Goal: Task Accomplishment & Management: Use online tool/utility

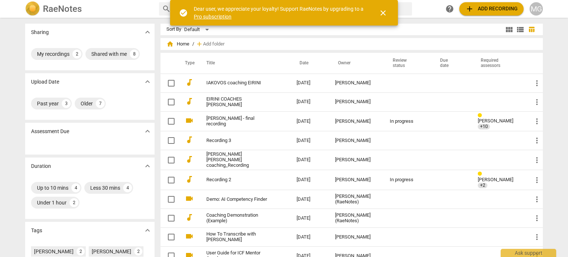
click at [383, 12] on span "close" at bounding box center [382, 13] width 9 height 9
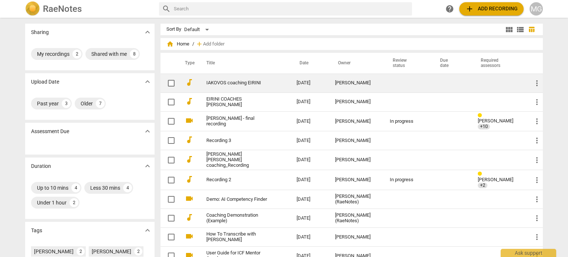
click at [235, 82] on link "IAKOVOS coaching EIRINI" at bounding box center [238, 83] width 64 height 6
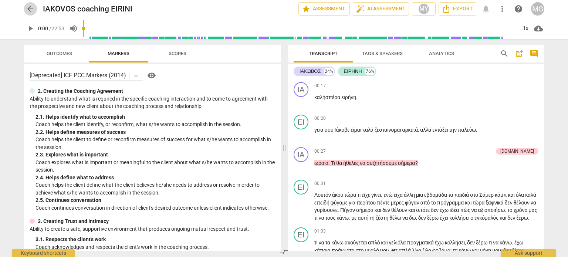
click at [28, 7] on span "arrow_back" at bounding box center [30, 8] width 9 height 9
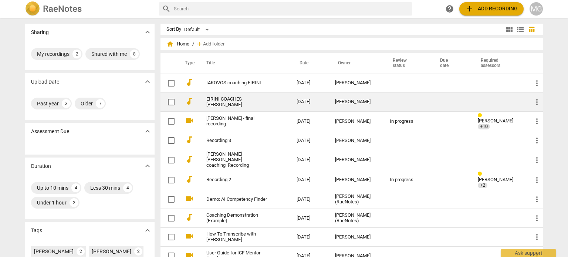
click at [237, 101] on link "EIRINI COACHES [PERSON_NAME]" at bounding box center [238, 101] width 64 height 11
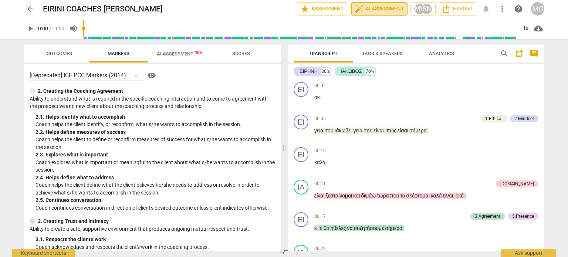
click at [379, 9] on span "auto_fix_high AI Assessment" at bounding box center [379, 8] width 50 height 9
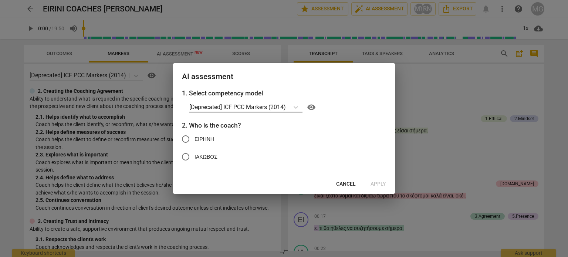
click at [278, 106] on p "[Deprecated] ICF PCC Markers (2014)" at bounding box center [237, 107] width 96 height 9
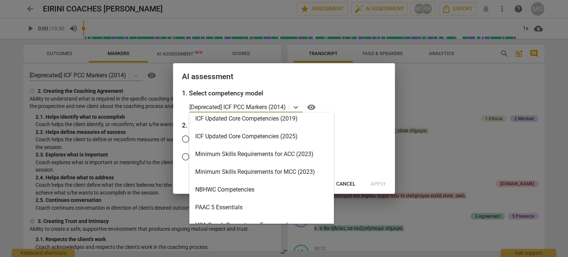
scroll to position [160, 0]
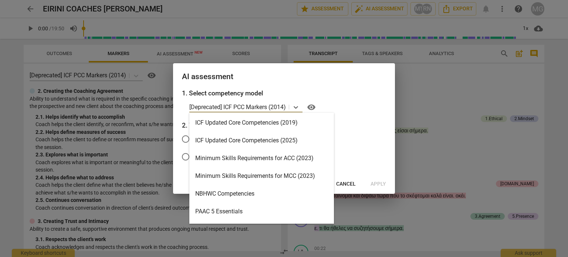
click at [281, 142] on div "ICF Updated Core Competencies (2025)" at bounding box center [261, 141] width 145 height 18
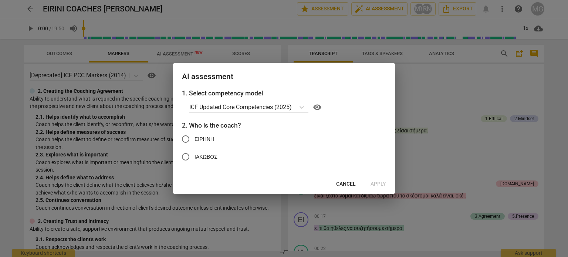
click at [200, 138] on span "ΕΙΡΗΝΗ" at bounding box center [204, 139] width 20 height 8
click at [194, 138] on input "ΕΙΡΗΝΗ" at bounding box center [186, 139] width 18 height 18
radio input "true"
click at [378, 182] on span "Apply" at bounding box center [378, 183] width 16 height 7
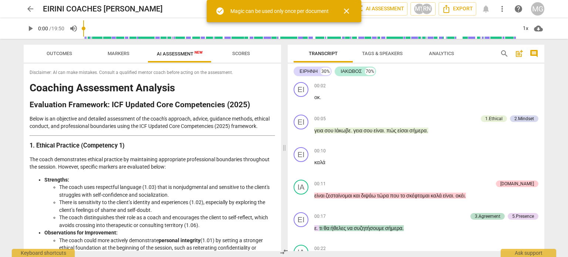
click at [344, 10] on span "close" at bounding box center [346, 11] width 9 height 9
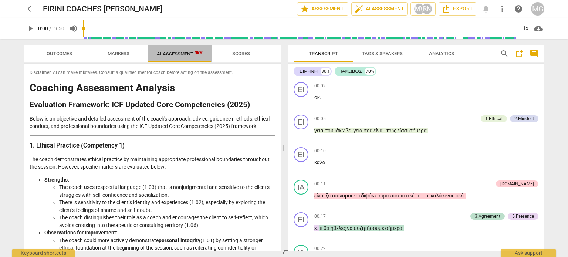
click at [186, 53] on span "AI Assessment New" at bounding box center [180, 54] width 46 height 6
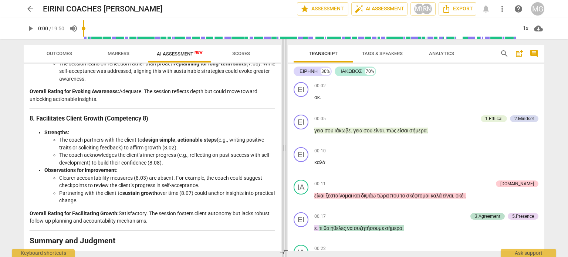
scroll to position [1086, 0]
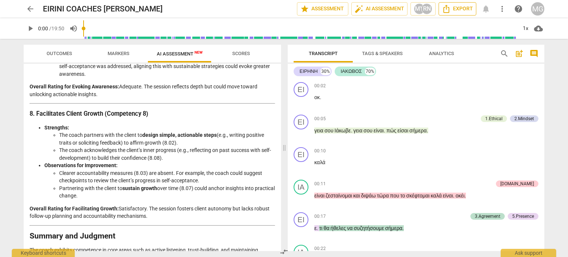
click at [452, 9] on span "Export" at bounding box center [457, 8] width 31 height 9
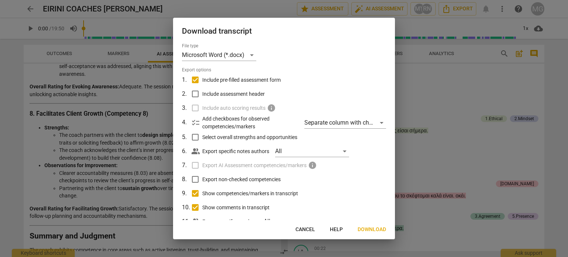
scroll to position [23, 0]
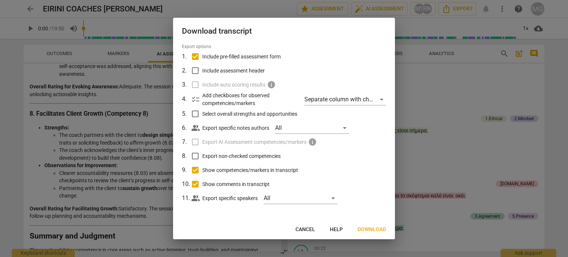
click at [196, 145] on label "Export AI Assessment competencies/markers info" at bounding box center [283, 142] width 194 height 14
click at [312, 143] on span "info" at bounding box center [312, 141] width 9 height 9
click at [308, 227] on span "Cancel" at bounding box center [305, 229] width 20 height 7
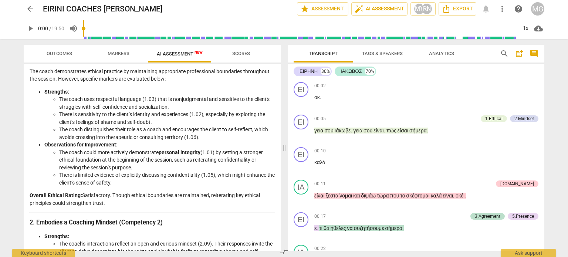
scroll to position [0, 0]
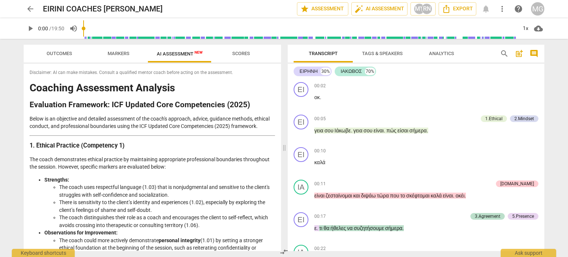
drag, startPoint x: 111, startPoint y: 246, endPoint x: 26, endPoint y: 75, distance: 190.4
click at [26, 75] on div "Disclaimer: AI can make mistakes. Consult a qualified mentor coach before actin…" at bounding box center [152, 157] width 257 height 187
copy div "Loremipsum: DO sit amet consecte. Adipisc e seddoeius tempor incid utlabo etdol…"
click at [30, 8] on span "arrow_back" at bounding box center [30, 8] width 9 height 9
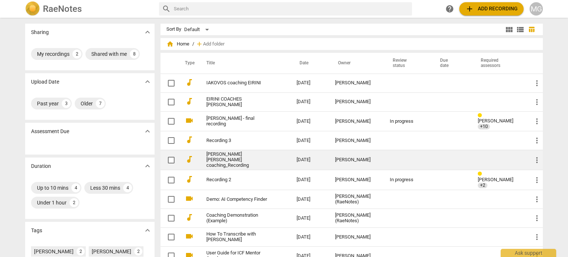
click at [213, 156] on link "[PERSON_NAME] [PERSON_NAME] coaching_Recording" at bounding box center [238, 160] width 64 height 17
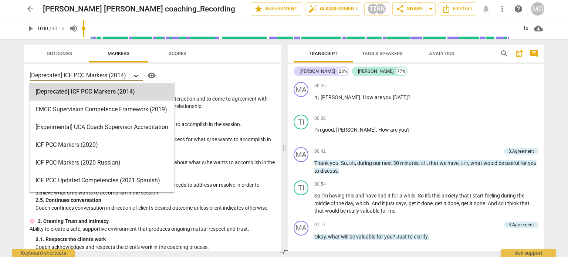
click at [138, 75] on icon at bounding box center [135, 75] width 7 height 7
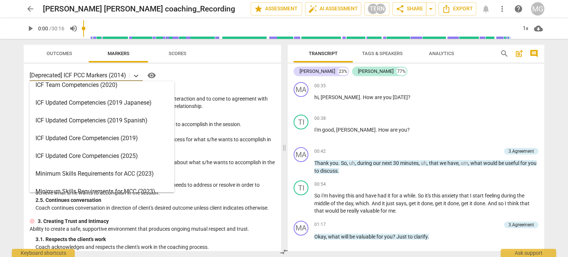
scroll to position [140, 0]
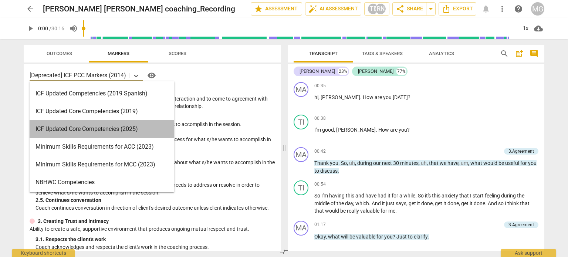
click at [142, 130] on div "ICF Updated Core Competencies (2025)" at bounding box center [102, 129] width 145 height 18
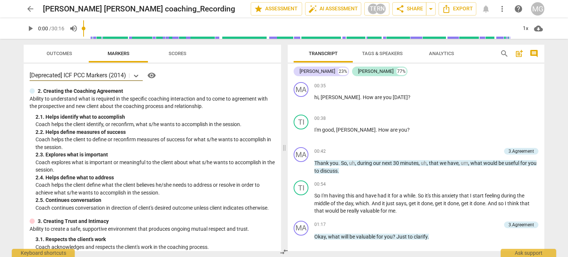
click at [29, 11] on span "arrow_back" at bounding box center [30, 8] width 9 height 9
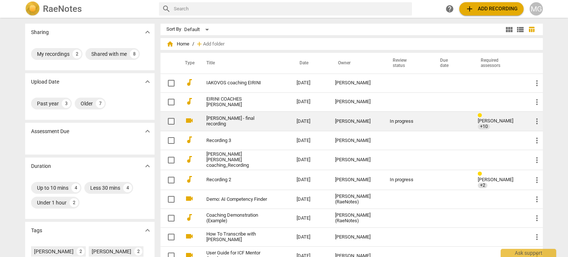
click at [222, 116] on link "[PERSON_NAME] - final recording" at bounding box center [238, 121] width 64 height 11
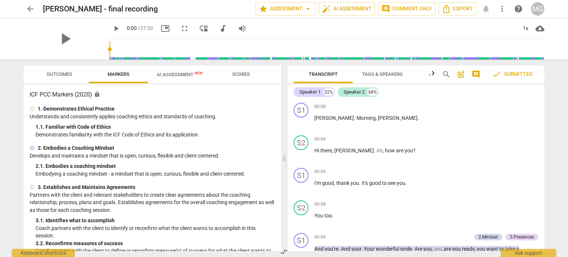
click at [29, 6] on span "arrow_back" at bounding box center [30, 8] width 9 height 9
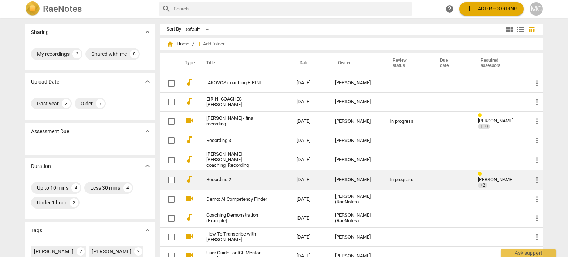
click at [217, 177] on link "Recording 2" at bounding box center [238, 180] width 64 height 6
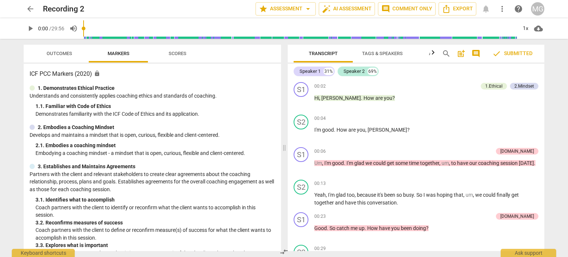
click at [30, 9] on span "arrow_back" at bounding box center [30, 8] width 9 height 9
